Goal: Find specific page/section: Find specific page/section

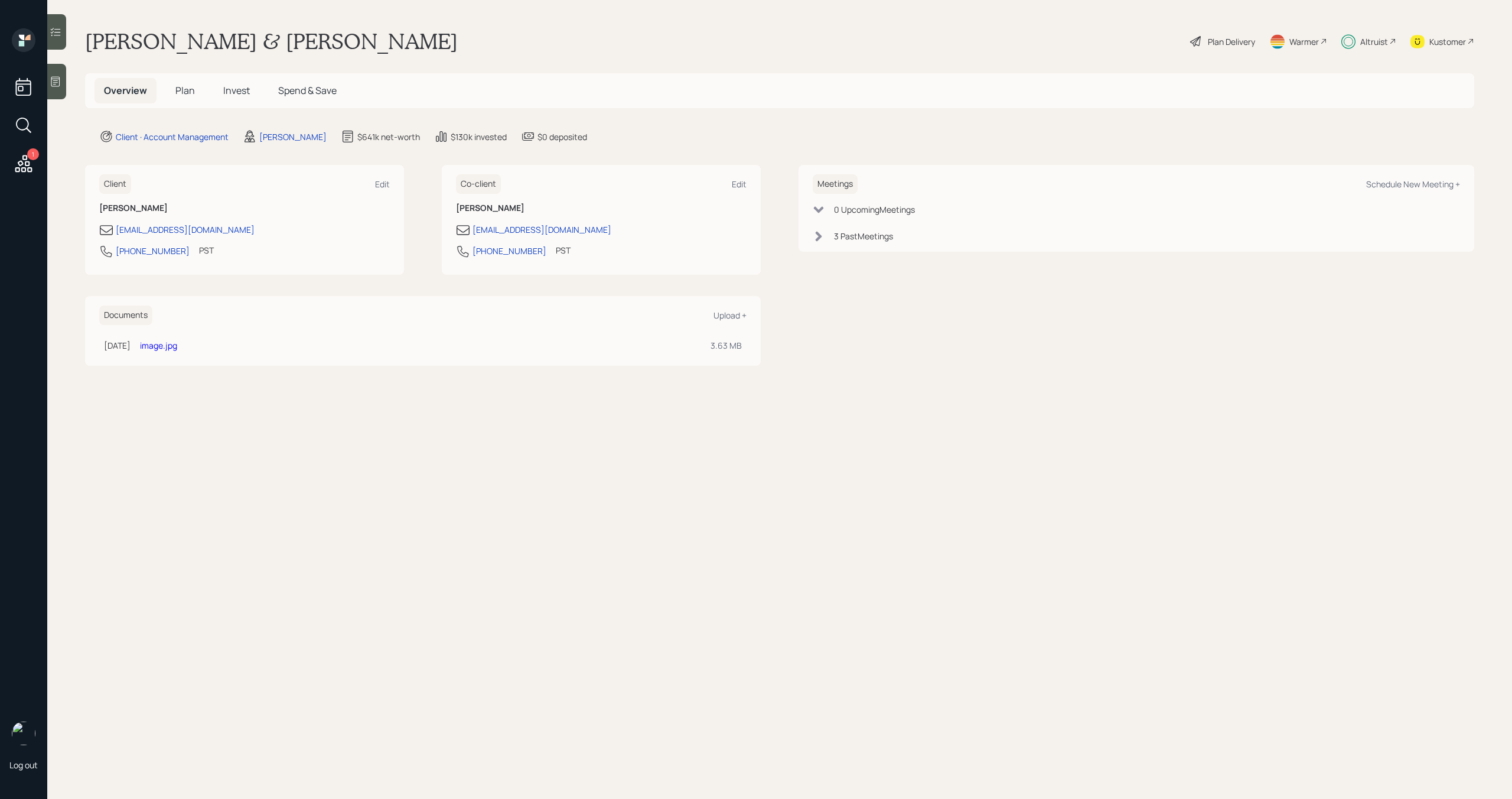
click at [185, 90] on span "Plan" at bounding box center [185, 90] width 19 height 13
